Goal: Task Accomplishment & Management: Manage account settings

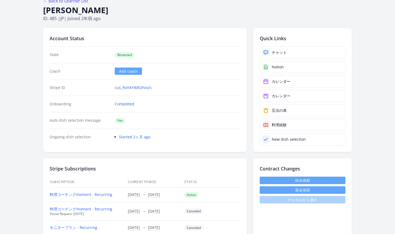
scroll to position [56, 0]
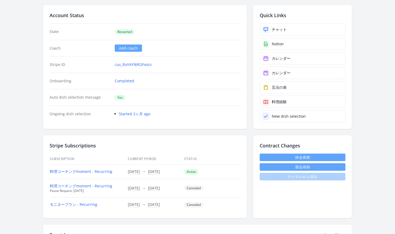
click at [312, 156] on link "休会依頼" at bounding box center [303, 158] width 86 height 8
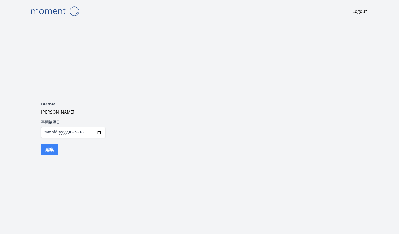
click at [98, 131] on input "datetime-local" at bounding box center [73, 132] width 64 height 11
type input "**********"
click at [152, 167] on div "Learner Takahashi Mizuki 再開希望日 編集" at bounding box center [199, 128] width 343 height 92
click at [53, 150] on button "編集" at bounding box center [49, 149] width 17 height 11
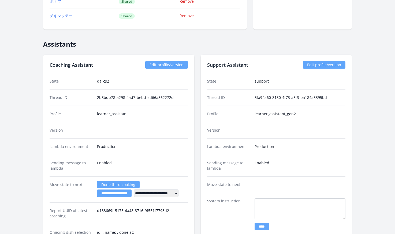
scroll to position [1037, 0]
